Goal: Task Accomplishment & Management: Use online tool/utility

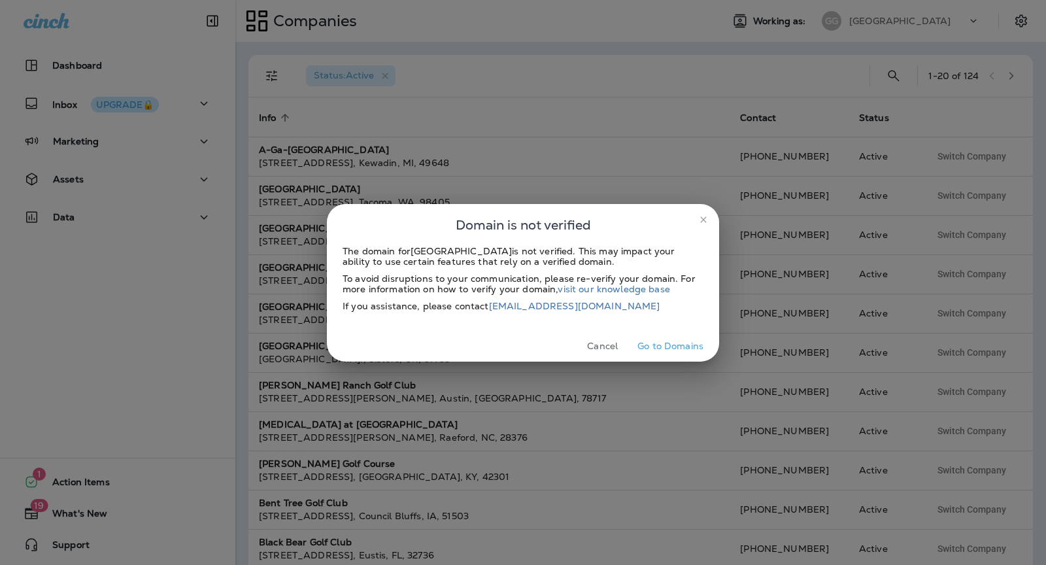
click at [649, 349] on button "Go to Domains" at bounding box center [670, 346] width 76 height 20
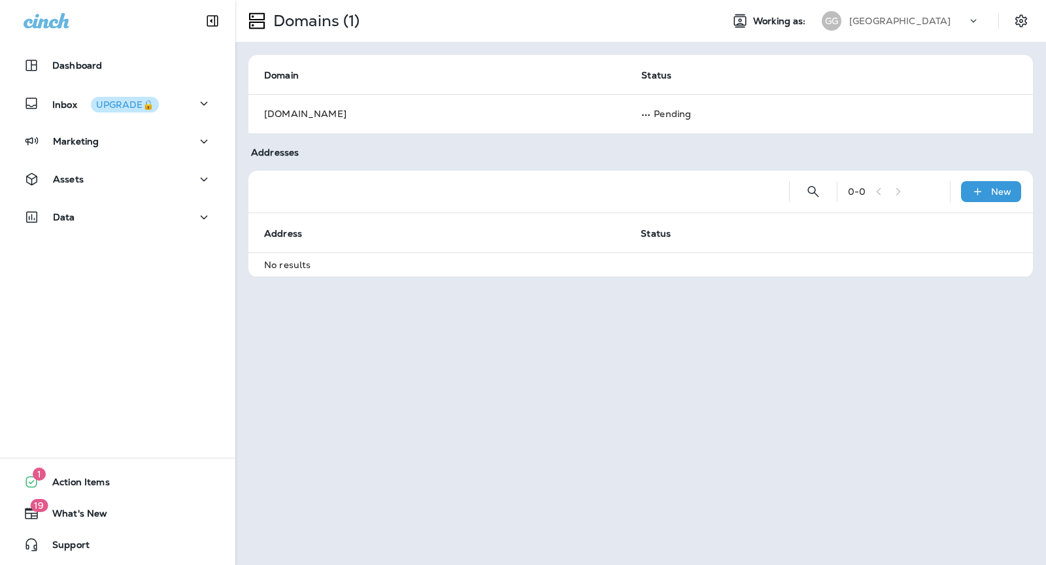
click at [862, 19] on p "[GEOGRAPHIC_DATA]" at bounding box center [899, 21] width 101 height 10
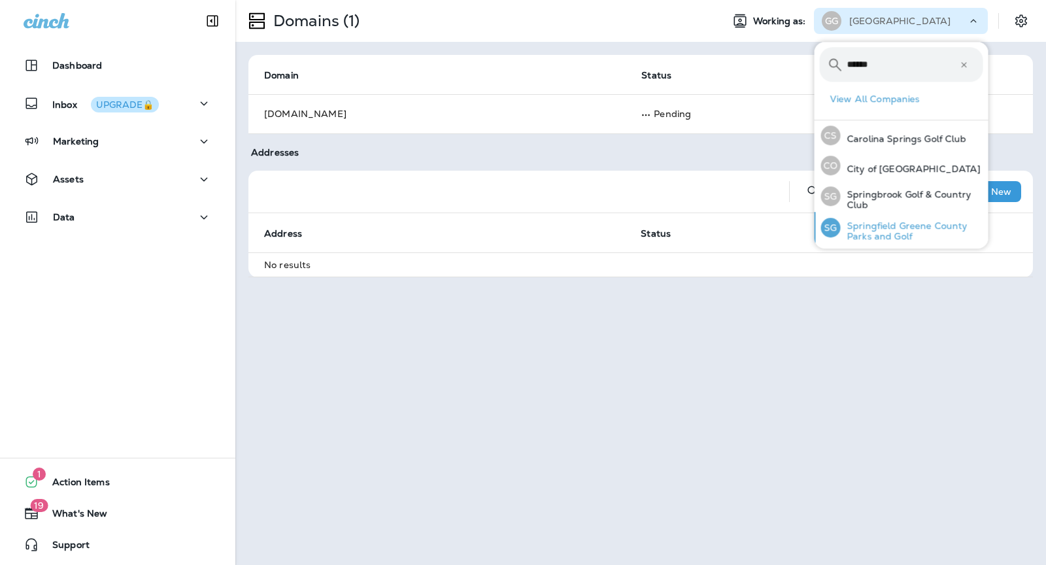
type input "******"
click at [877, 226] on p "Springfield Greene County Parks and Golf" at bounding box center [912, 230] width 143 height 21
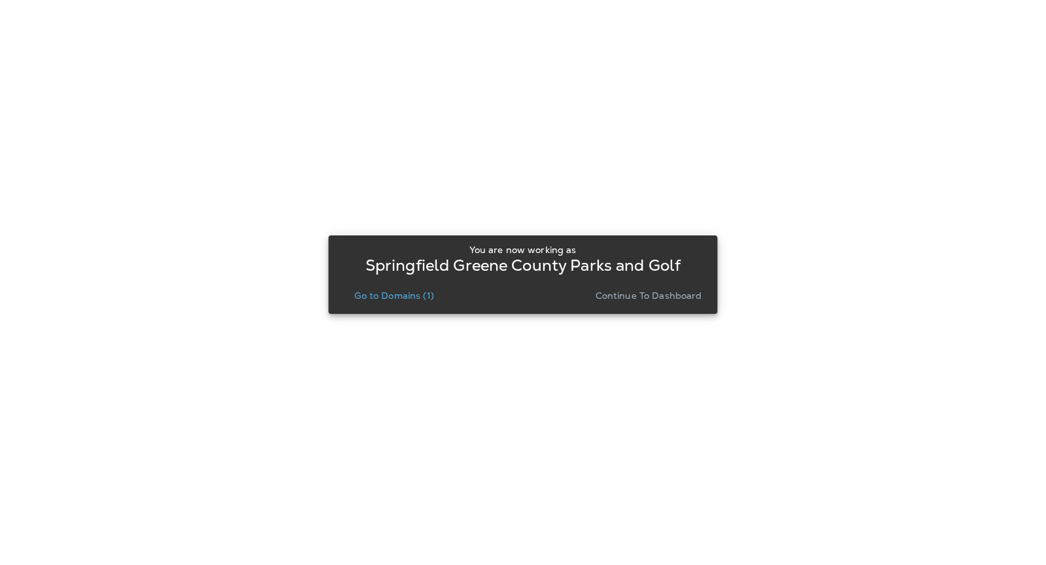
click at [694, 293] on p "Continue to Dashboard" at bounding box center [649, 295] width 107 height 10
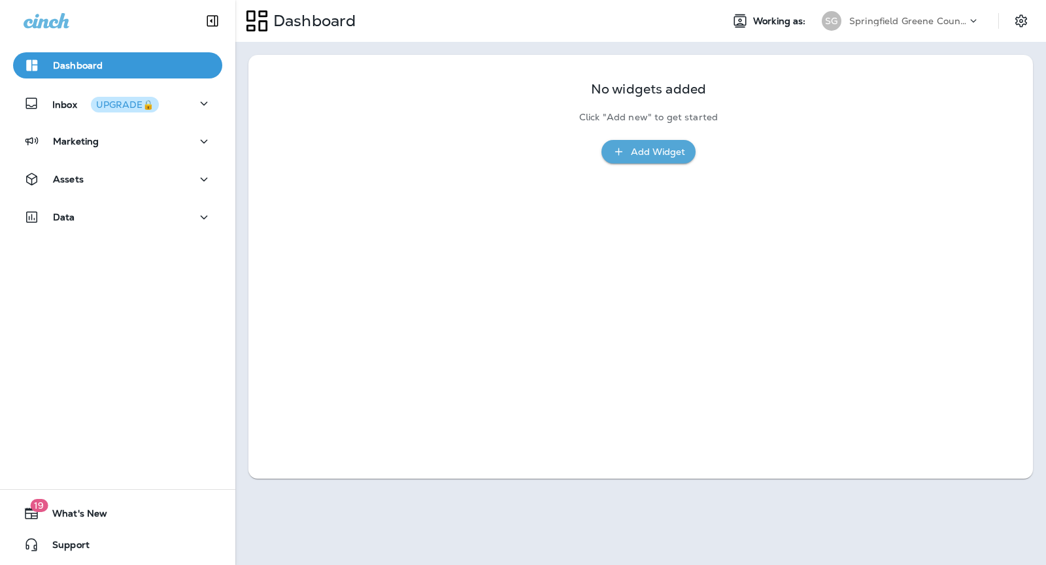
click at [109, 193] on div "Assets" at bounding box center [117, 182] width 235 height 33
click at [110, 180] on div "Assets" at bounding box center [118, 179] width 188 height 16
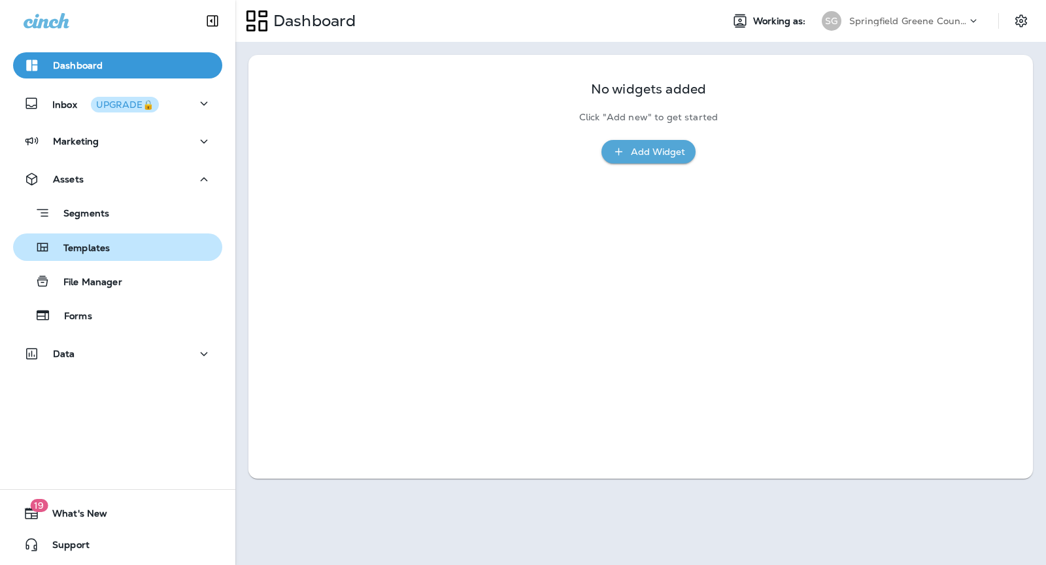
click at [137, 247] on div "Templates" at bounding box center [117, 247] width 199 height 20
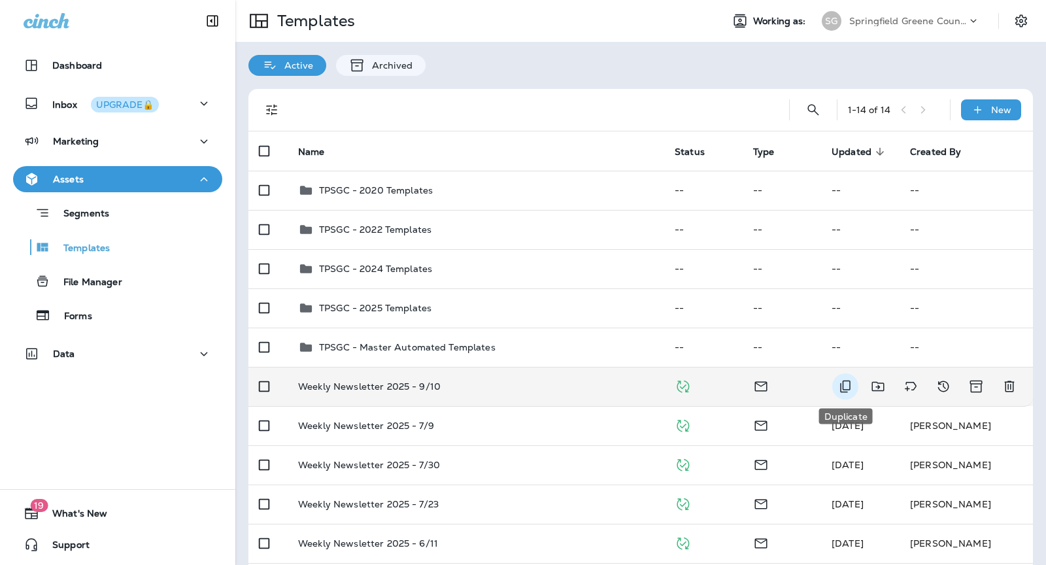
click at [850, 383] on icon "Duplicate" at bounding box center [845, 386] width 10 height 12
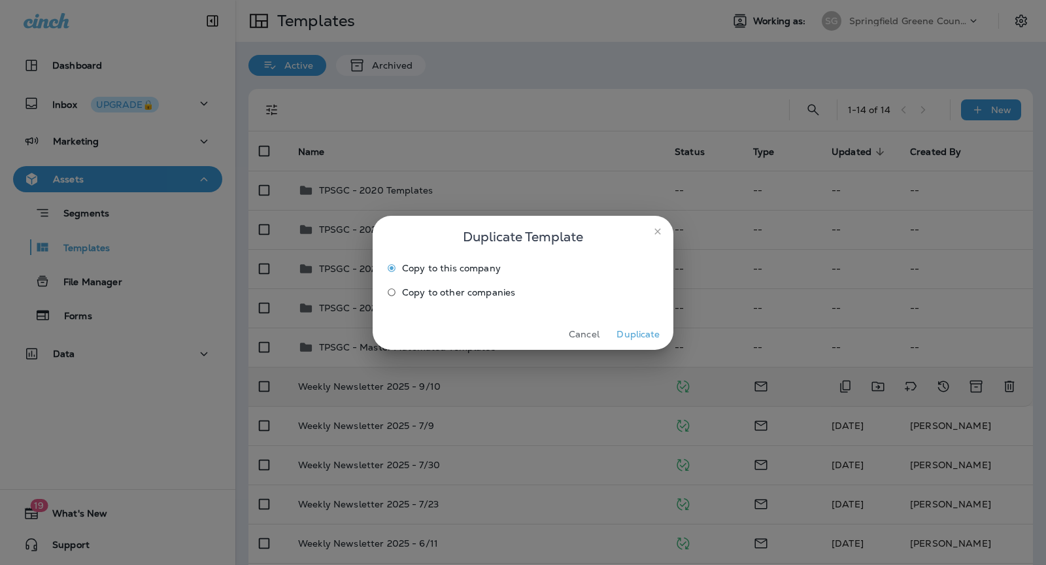
click at [639, 332] on button "Duplicate" at bounding box center [638, 334] width 49 height 20
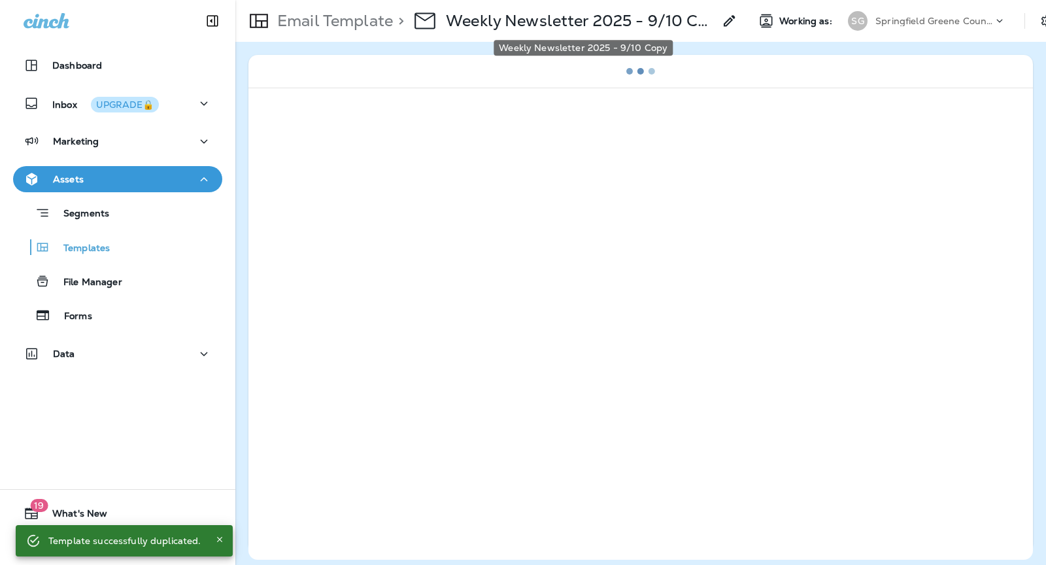
click at [628, 22] on p "Weekly Newsletter 2025 - 9/10 Copy" at bounding box center [580, 21] width 268 height 20
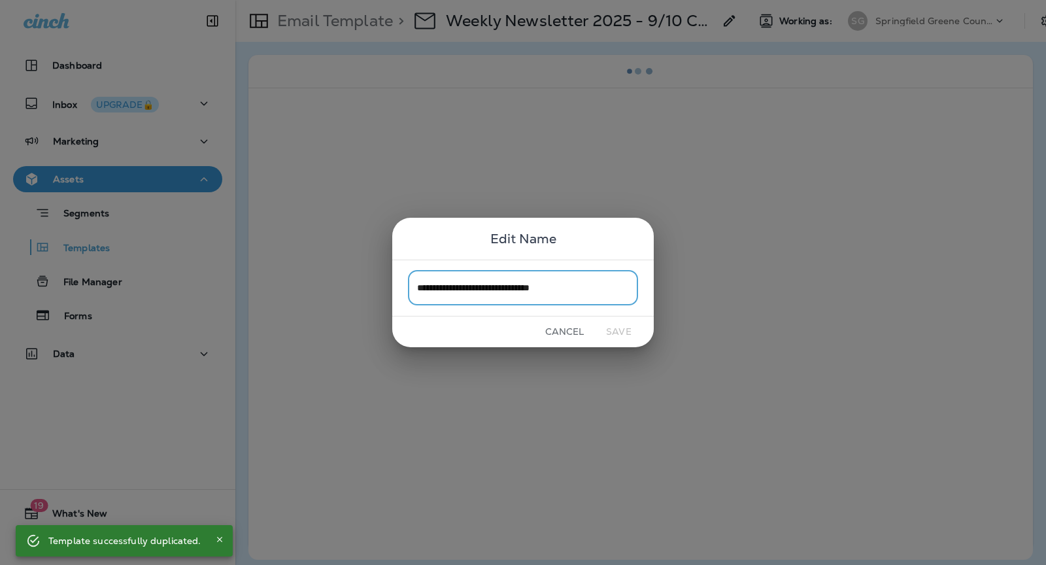
click at [566, 293] on input "**********" at bounding box center [523, 288] width 230 height 35
type input "**********"
click at [624, 318] on div "Cancel Save" at bounding box center [523, 331] width 262 height 31
click at [624, 331] on button "Save" at bounding box center [618, 332] width 49 height 20
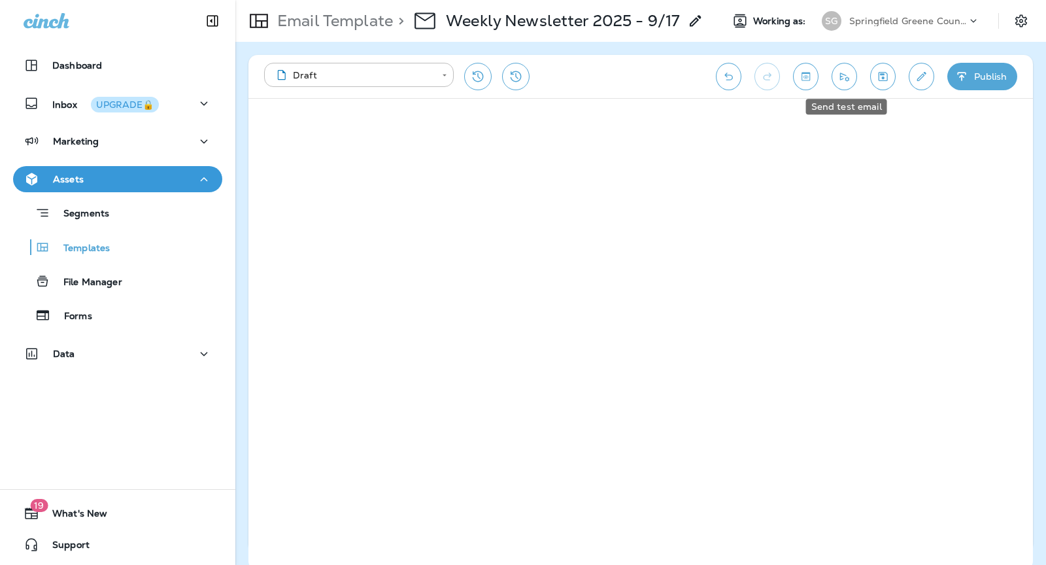
click at [849, 76] on icon "Send test email" at bounding box center [844, 77] width 9 height 8
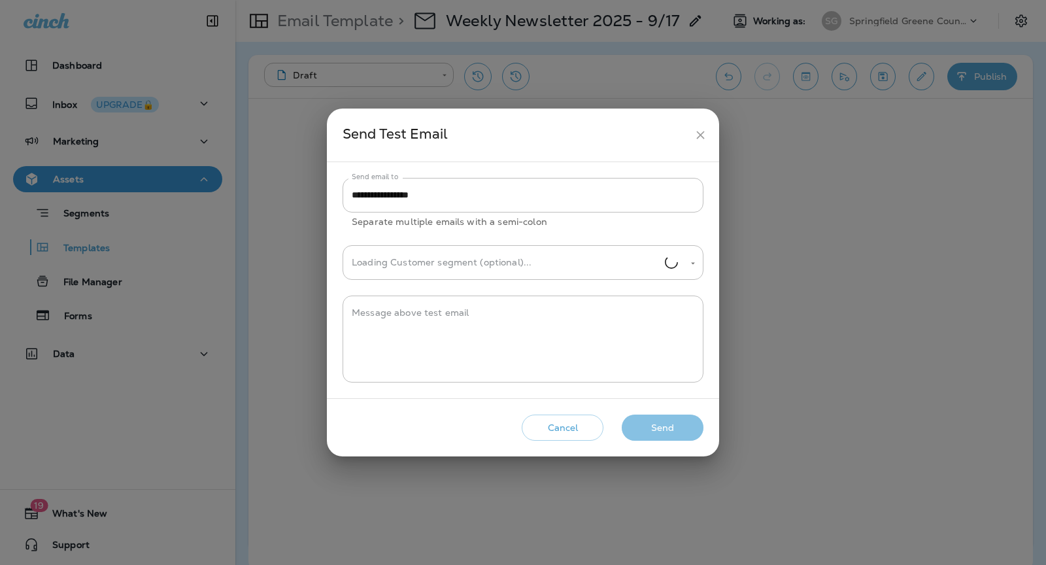
click at [652, 420] on button "Send" at bounding box center [663, 427] width 82 height 27
